Goal: Navigation & Orientation: Find specific page/section

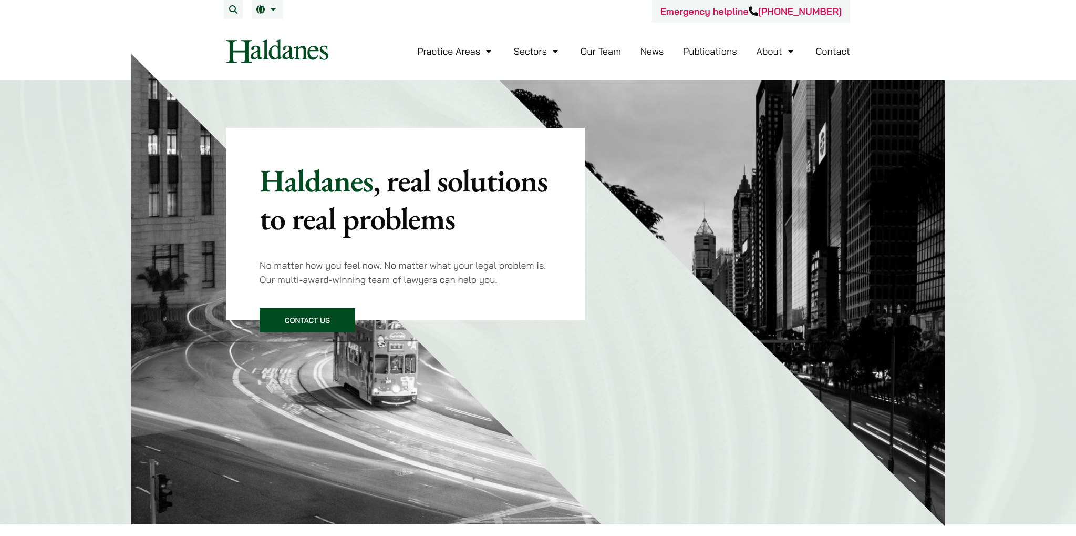
click at [602, 53] on link "Our Team" at bounding box center [601, 51] width 40 height 12
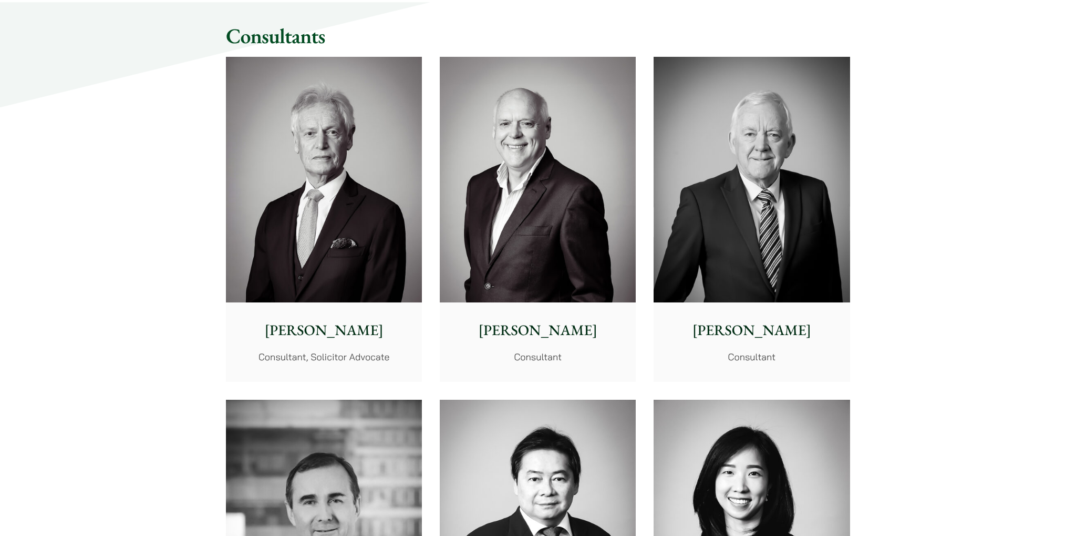
scroll to position [4828, 0]
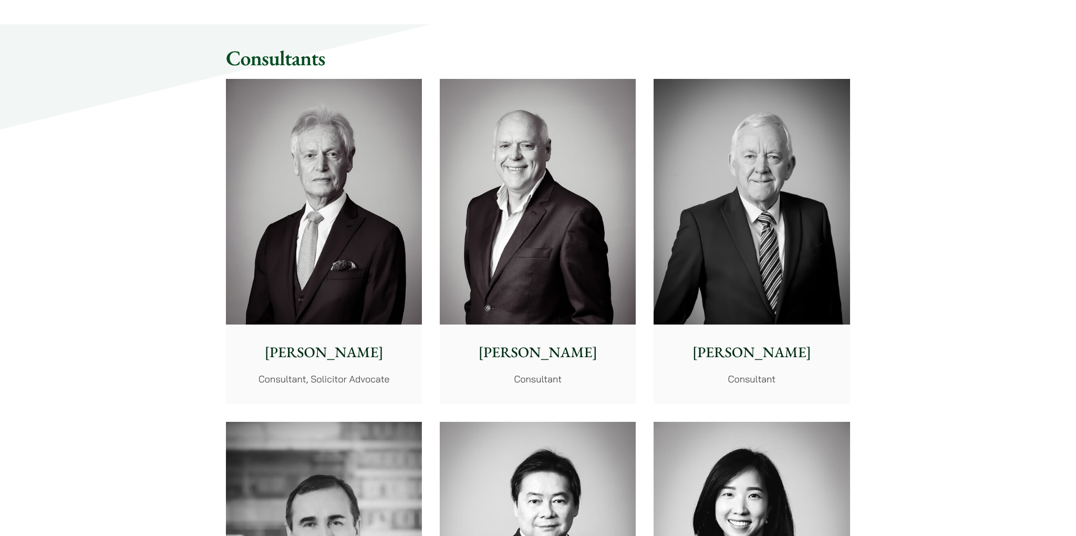
click at [352, 202] on img at bounding box center [324, 201] width 196 height 245
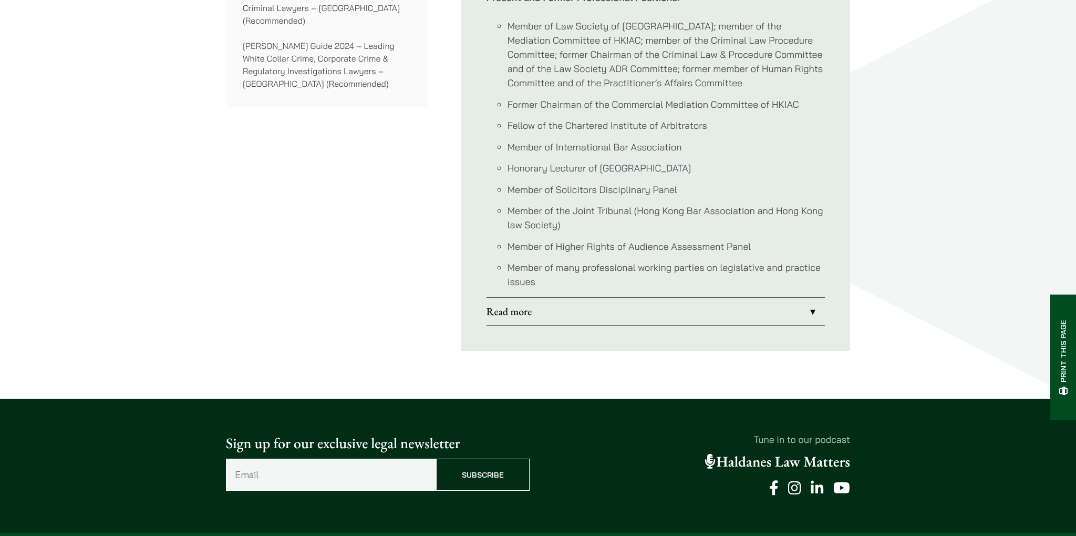
scroll to position [999, 0]
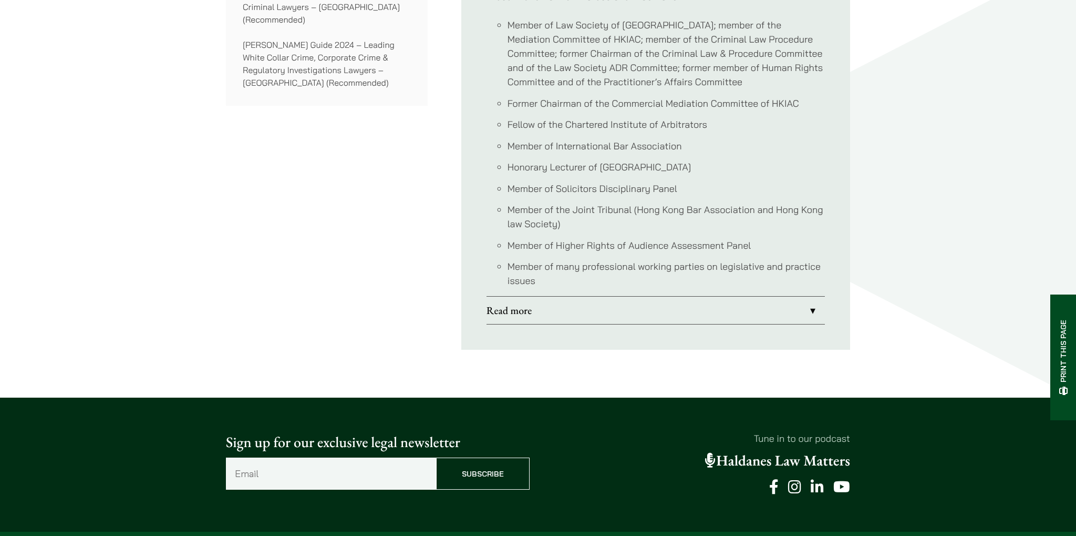
click at [508, 296] on link "Read more" at bounding box center [656, 309] width 338 height 27
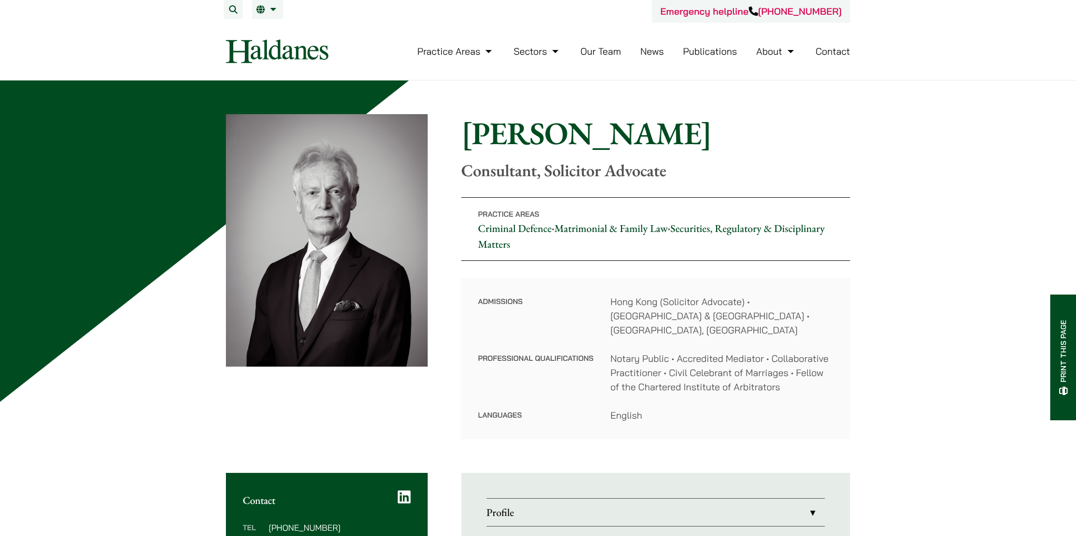
click at [601, 50] on link "Our Team" at bounding box center [601, 51] width 40 height 12
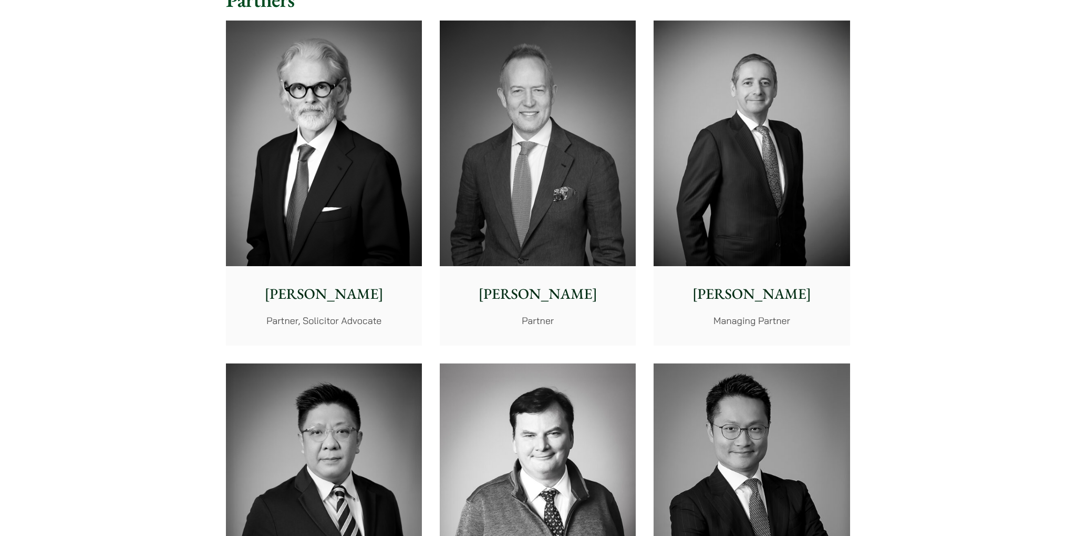
scroll to position [277, 0]
click at [333, 291] on p "Jonathan Midgley" at bounding box center [323, 293] width 179 height 22
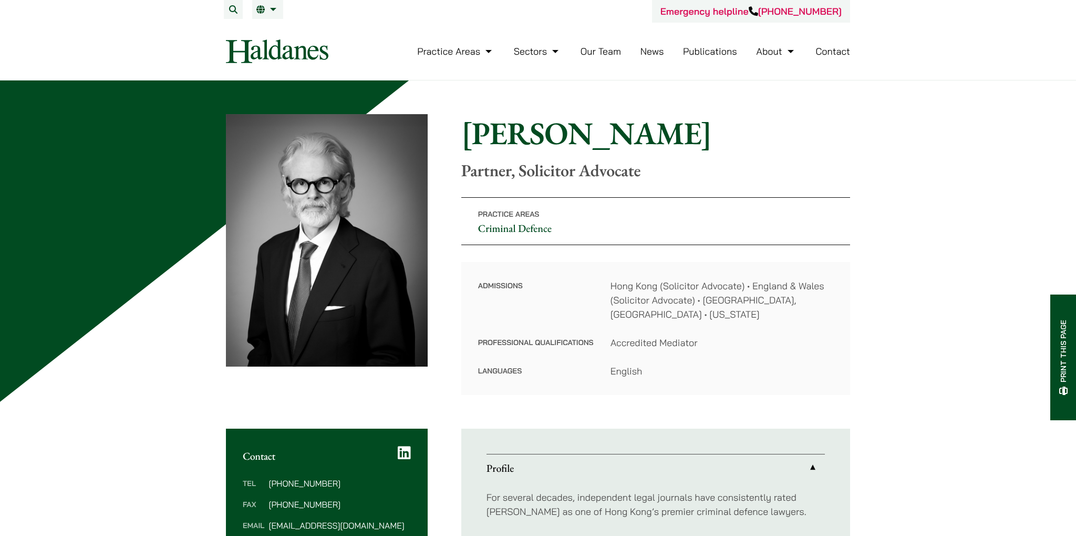
click at [651, 53] on link "News" at bounding box center [653, 51] width 24 height 12
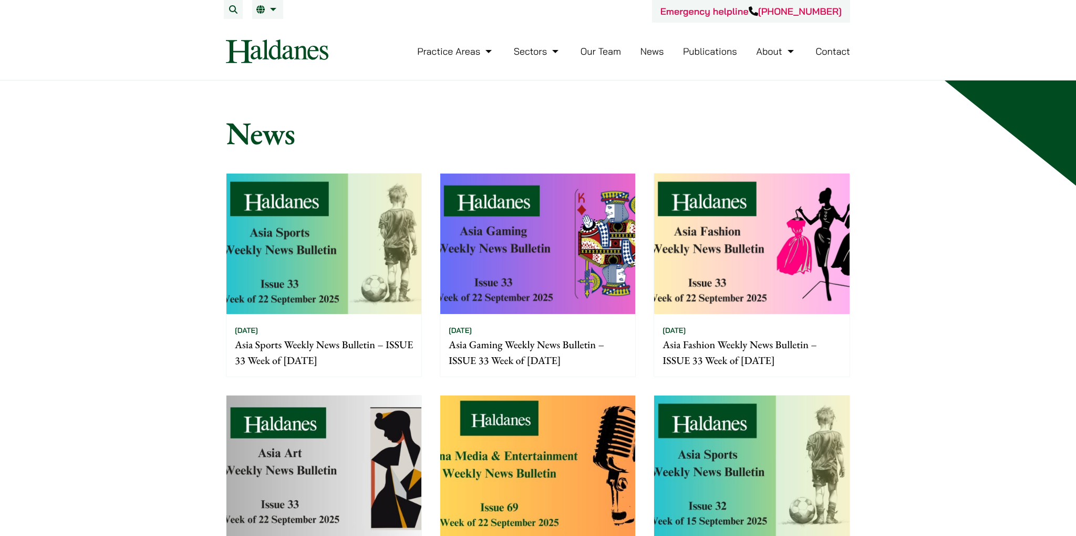
click at [693, 53] on link "Publications" at bounding box center [710, 51] width 54 height 12
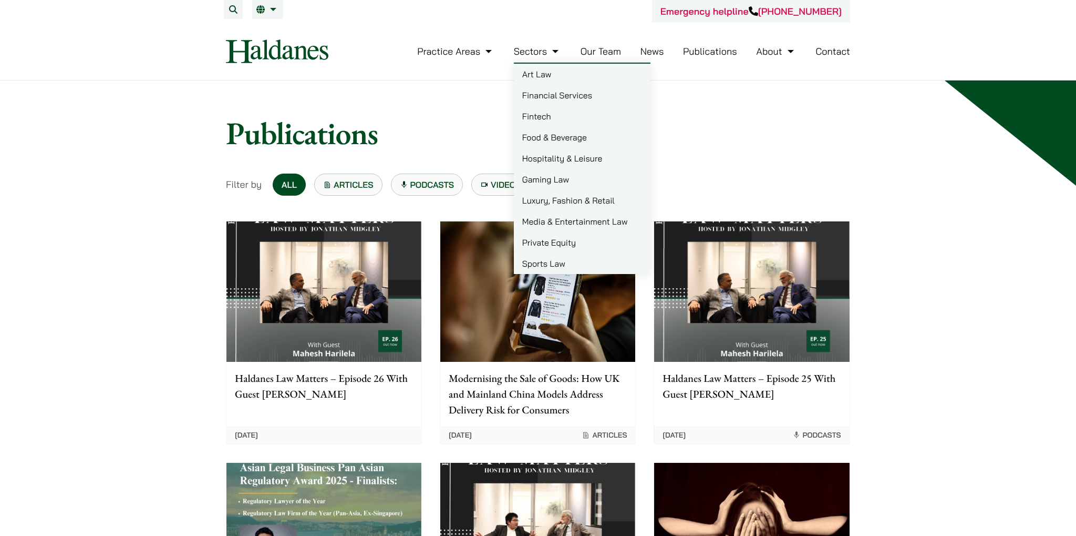
click at [560, 200] on link "Luxury, Fashion & Retail" at bounding box center [582, 200] width 137 height 21
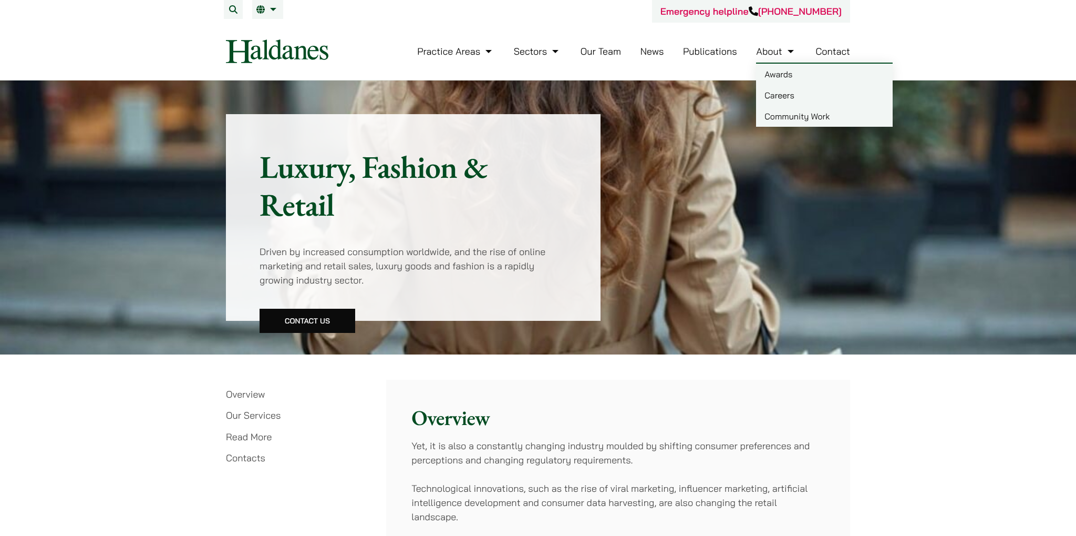
click at [777, 72] on link "Awards" at bounding box center [824, 74] width 137 height 21
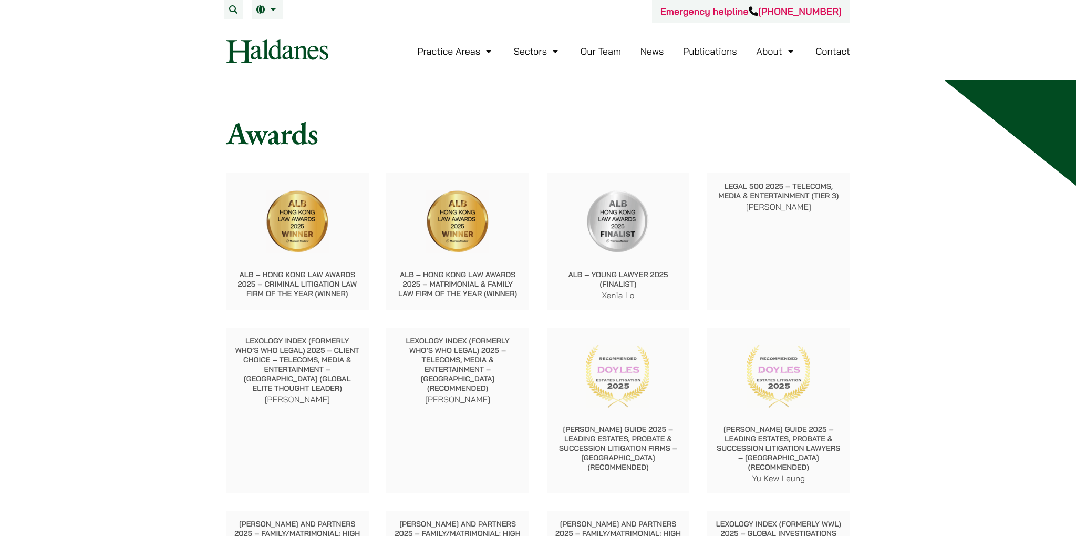
click at [592, 53] on link "Our Team" at bounding box center [601, 51] width 40 height 12
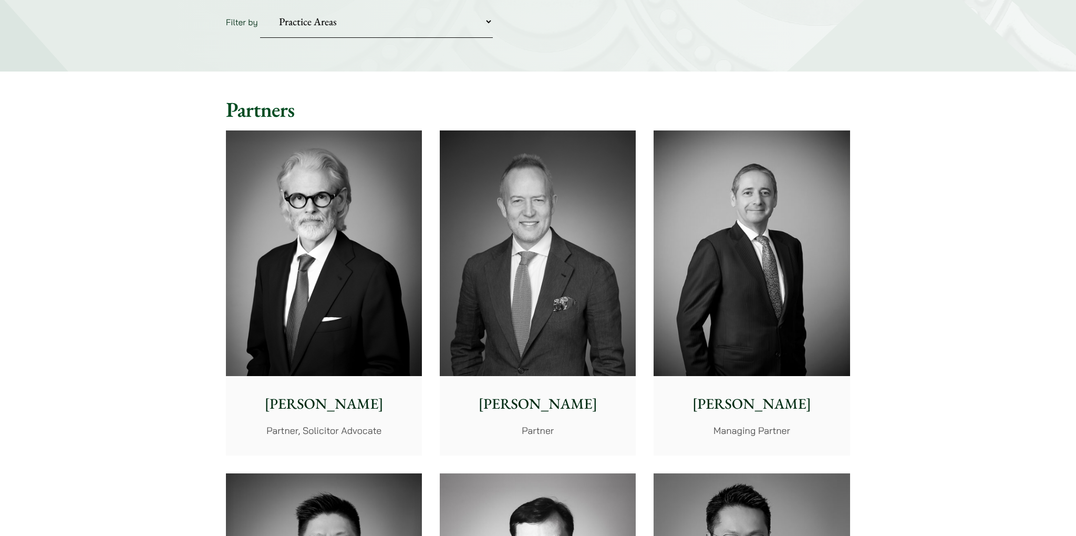
scroll to position [277, 0]
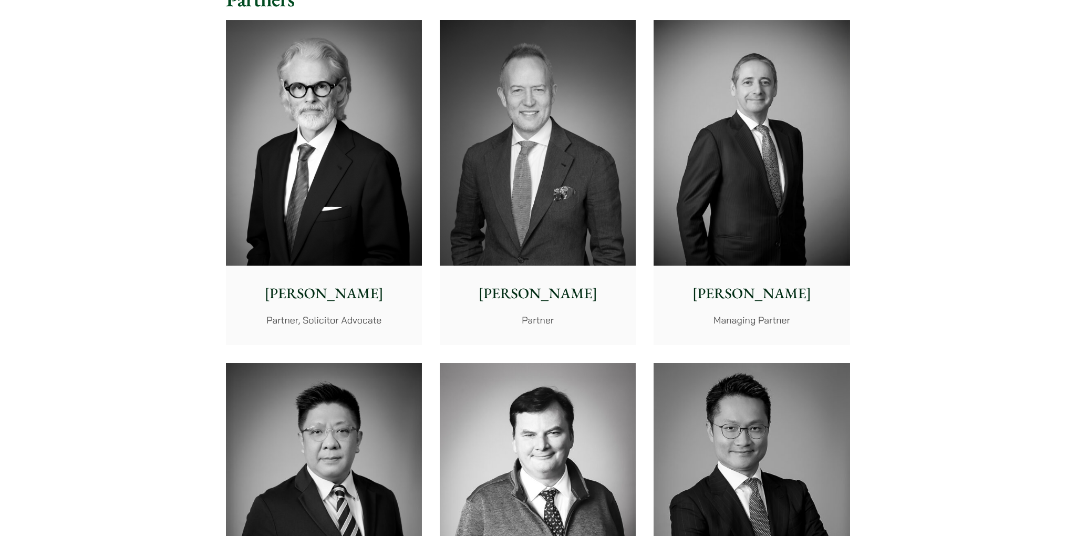
click at [532, 297] on p "[PERSON_NAME]" at bounding box center [537, 293] width 179 height 22
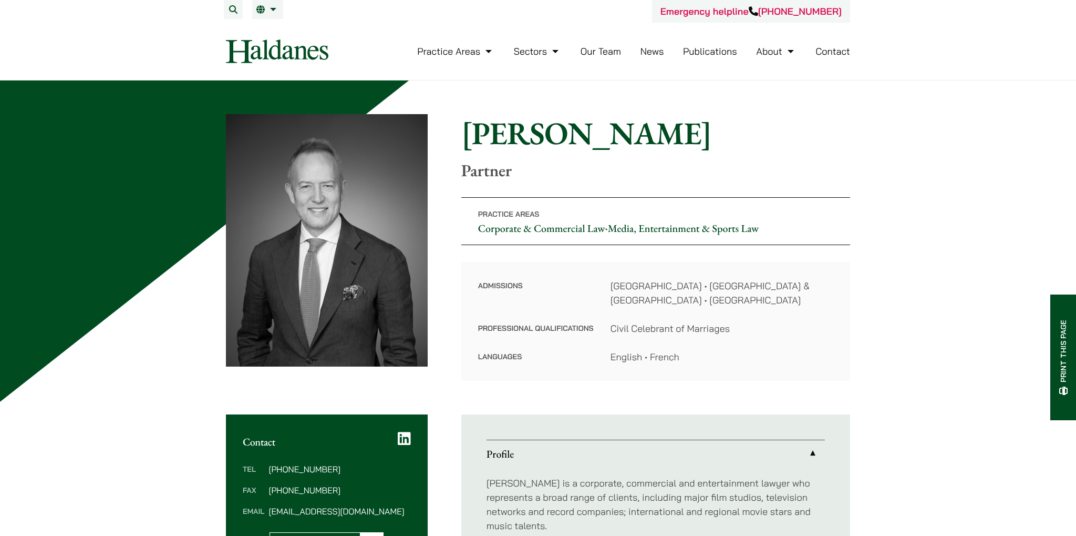
click at [604, 50] on link "Our Team" at bounding box center [601, 51] width 40 height 12
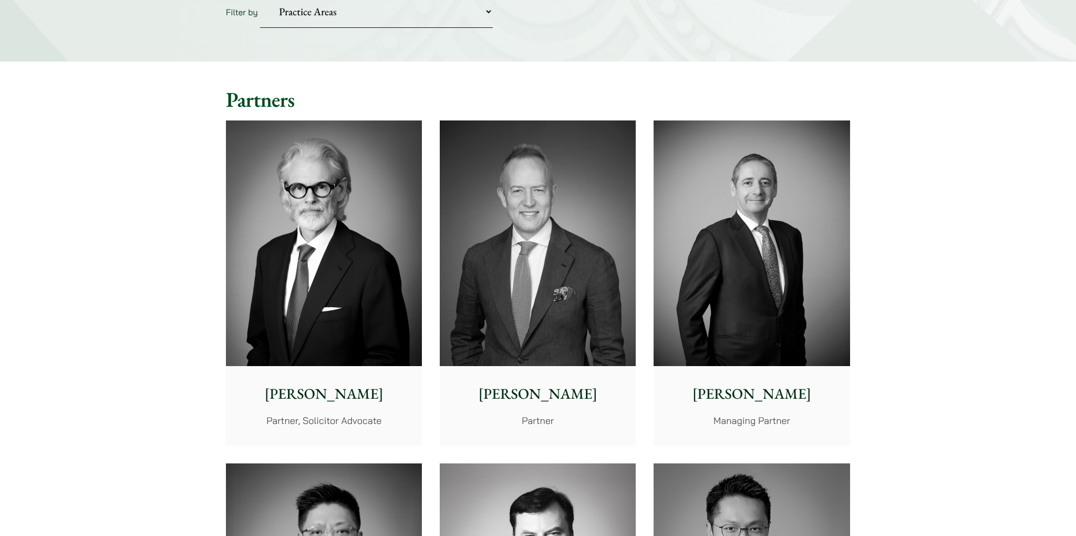
scroll to position [222, 0]
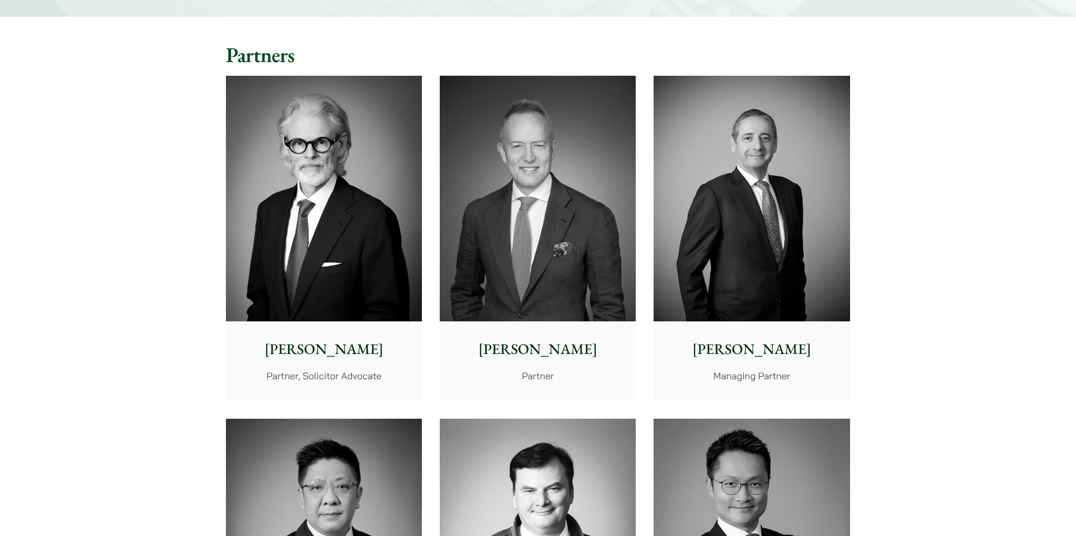
click at [730, 346] on p "[PERSON_NAME]" at bounding box center [751, 349] width 179 height 22
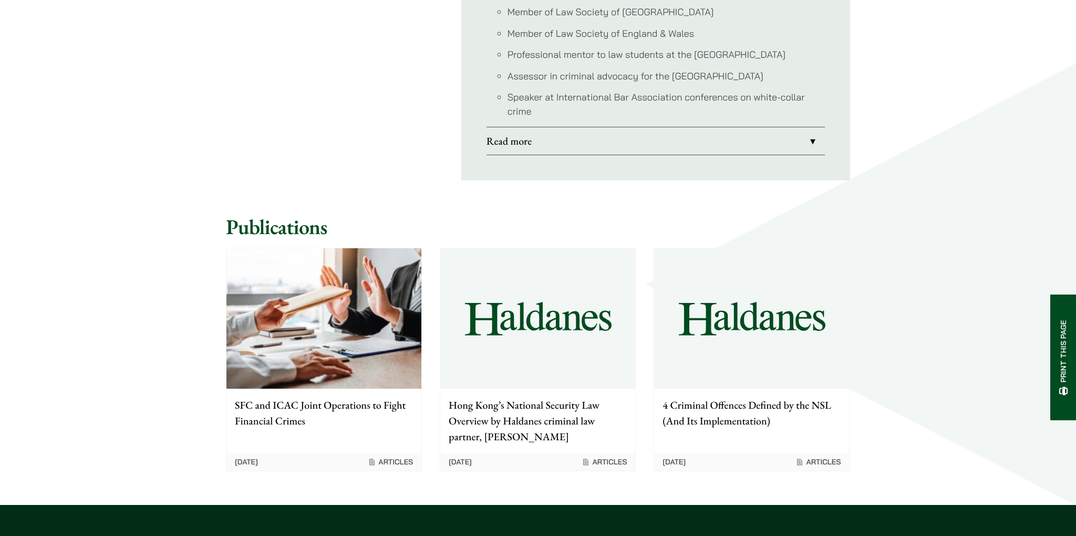
scroll to position [1110, 0]
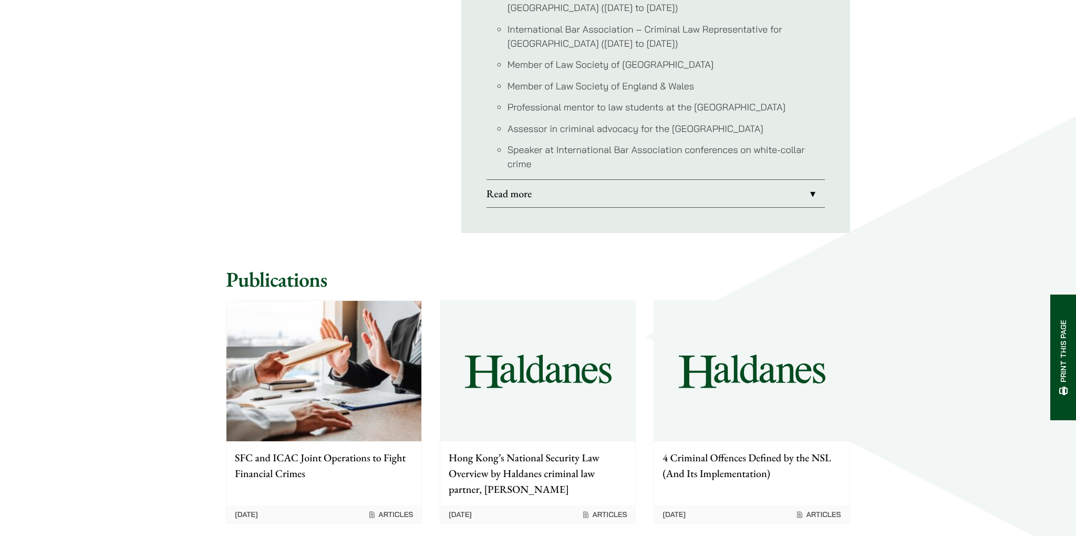
click at [585, 202] on link "Read more" at bounding box center [656, 193] width 338 height 27
